Goal: Navigation & Orientation: Find specific page/section

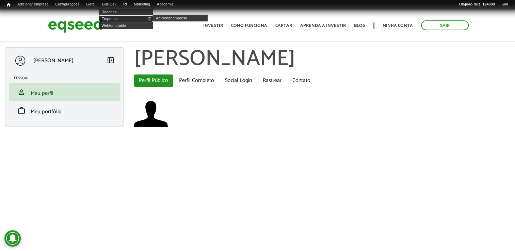
click at [122, 20] on link "Empresas" at bounding box center [126, 18] width 54 height 7
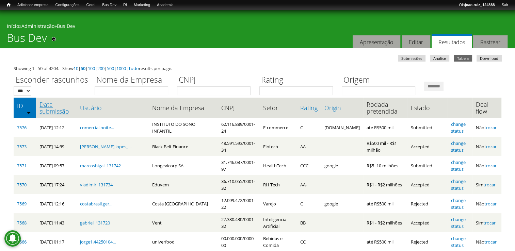
click at [53, 112] on link "Data submissão" at bounding box center [56, 108] width 34 height 14
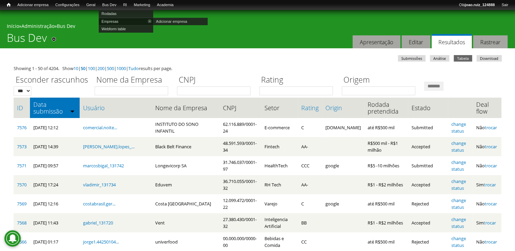
click at [117, 18] on link "Empresas" at bounding box center [126, 21] width 54 height 7
